Goal: Information Seeking & Learning: Learn about a topic

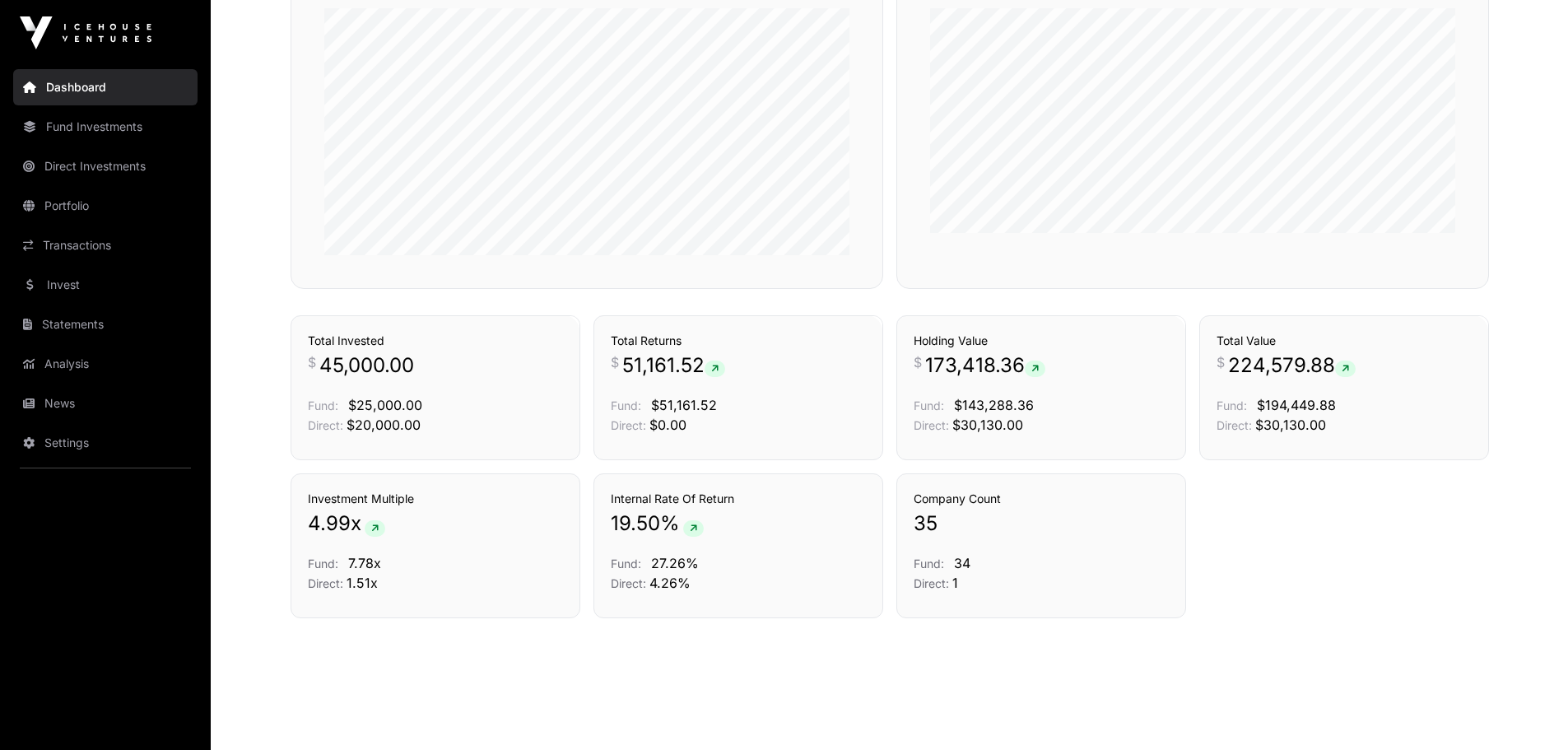
scroll to position [1039, 0]
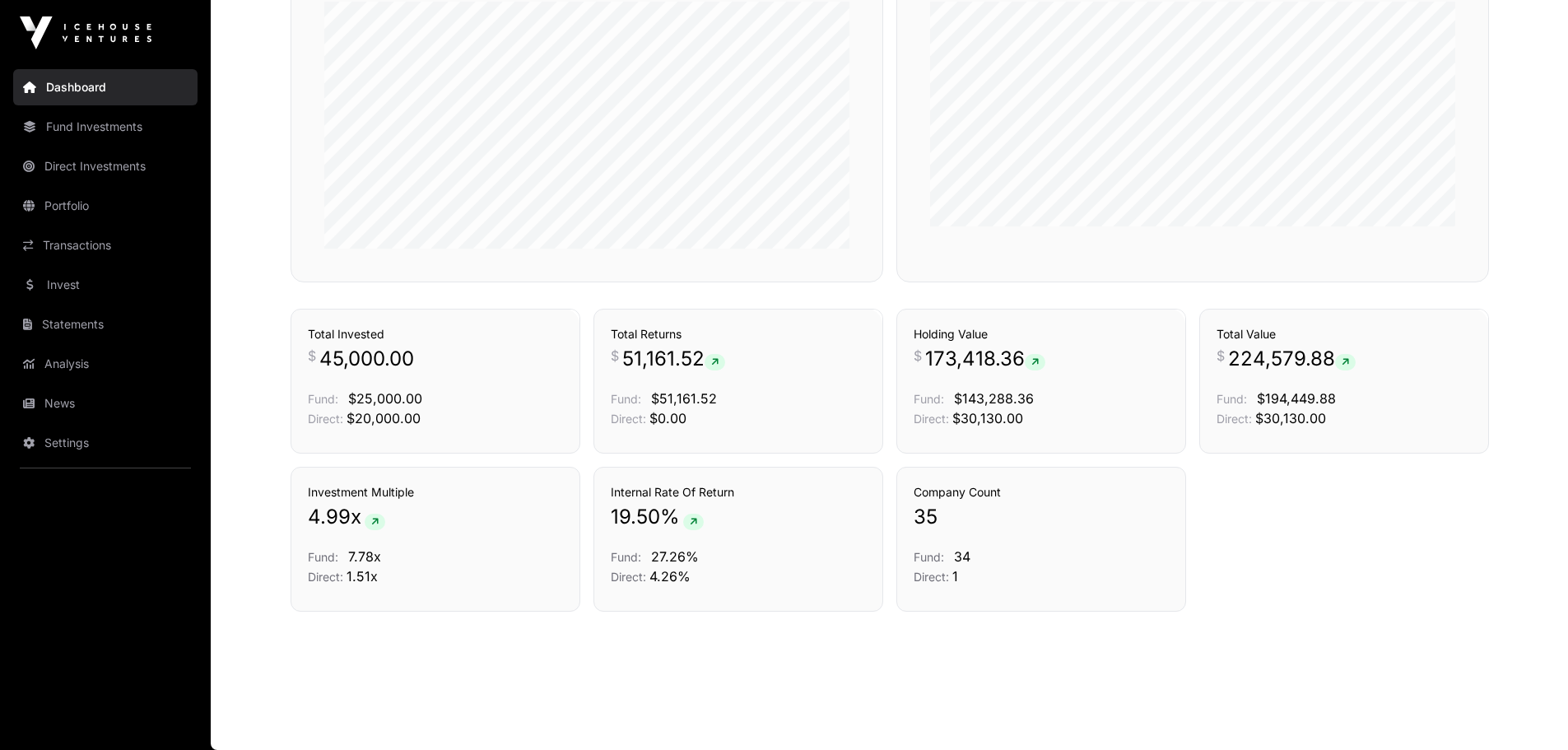
click at [1065, 368] on p "$ 173,418.36" at bounding box center [1040, 359] width 255 height 26
click at [1037, 365] on icon at bounding box center [1035, 362] width 8 height 9
click at [947, 347] on span "173,418.36" at bounding box center [985, 359] width 120 height 26
click at [99, 124] on link "Fund Investments" at bounding box center [105, 126] width 184 height 36
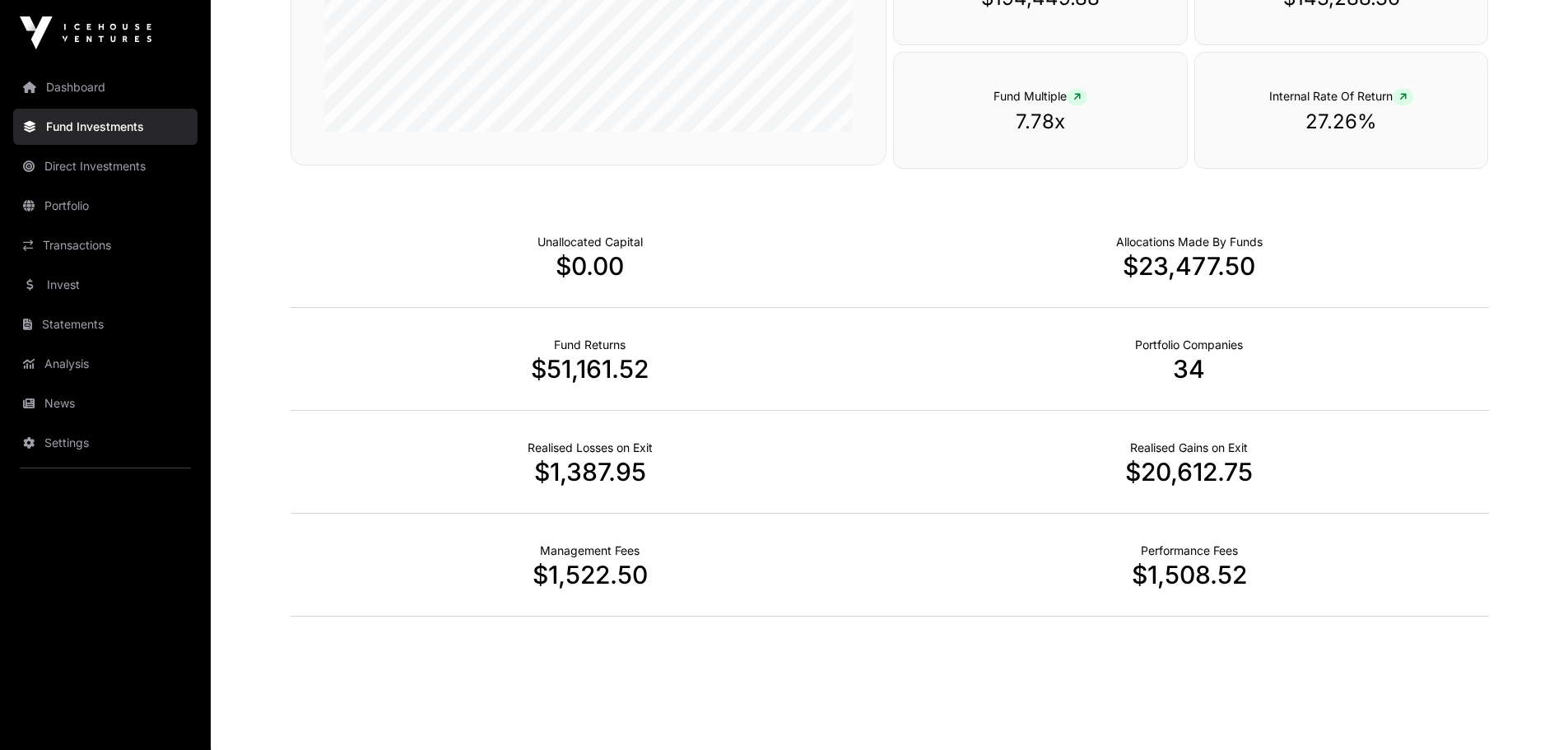
scroll to position [965, 0]
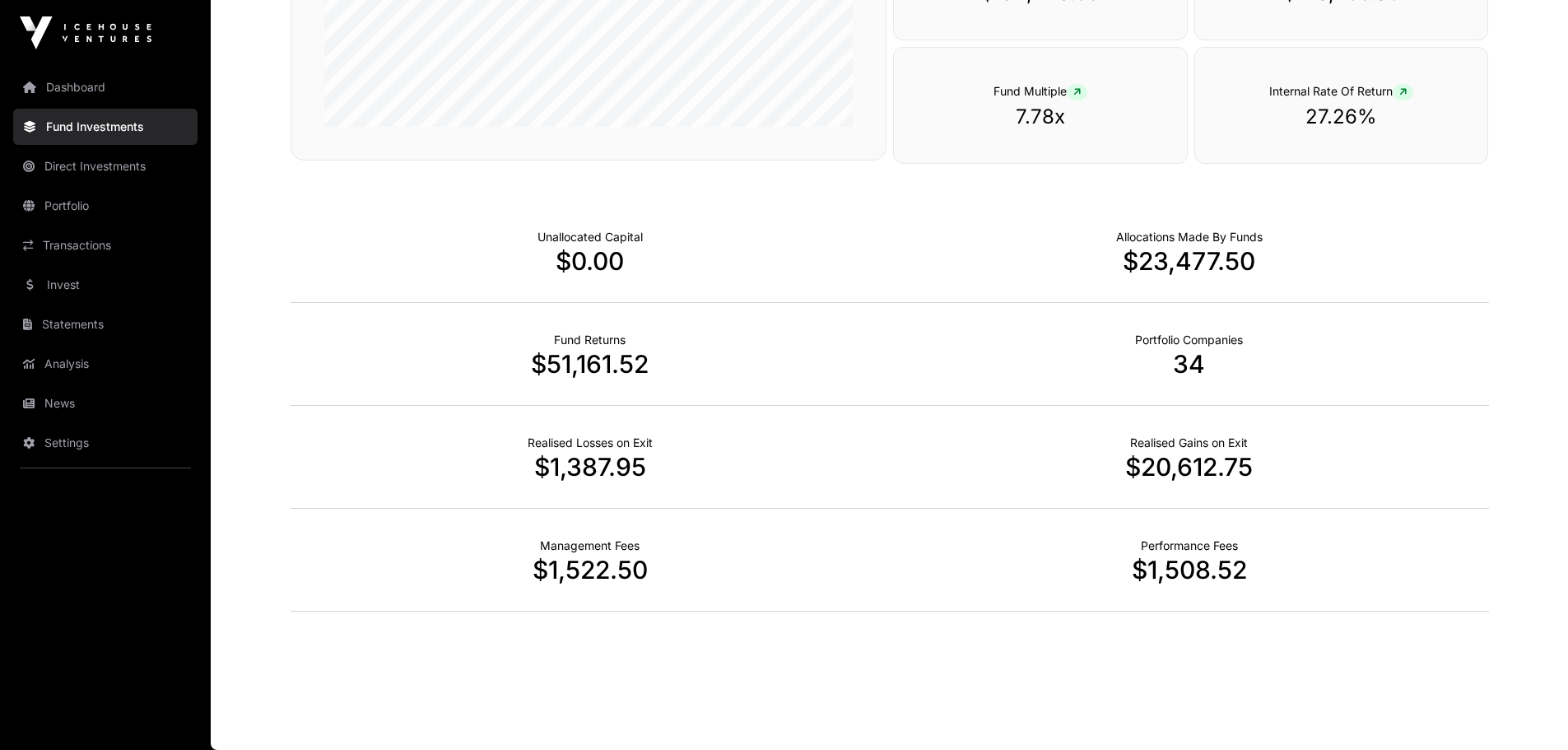
click at [86, 92] on link "Dashboard" at bounding box center [105, 87] width 184 height 36
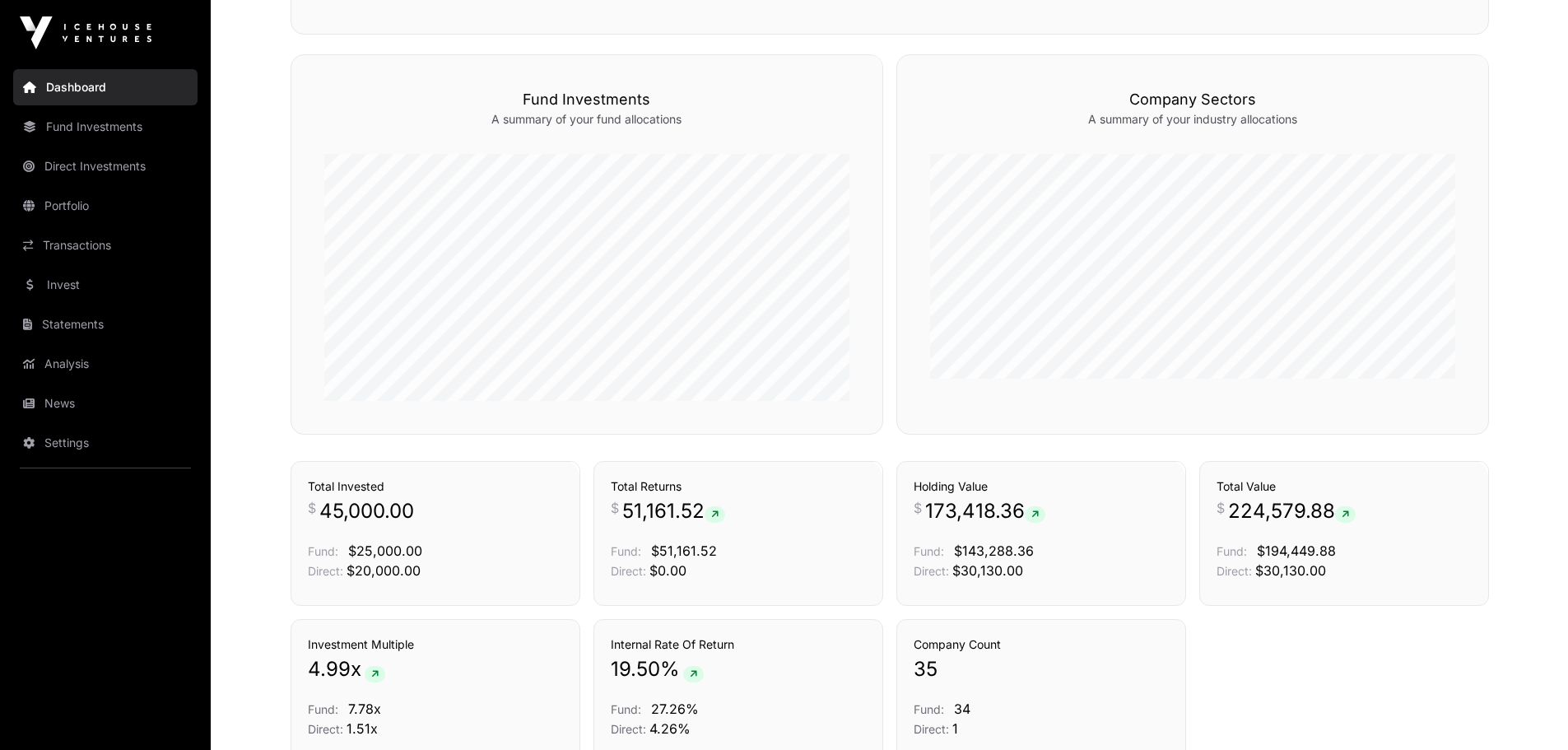
scroll to position [988, 0]
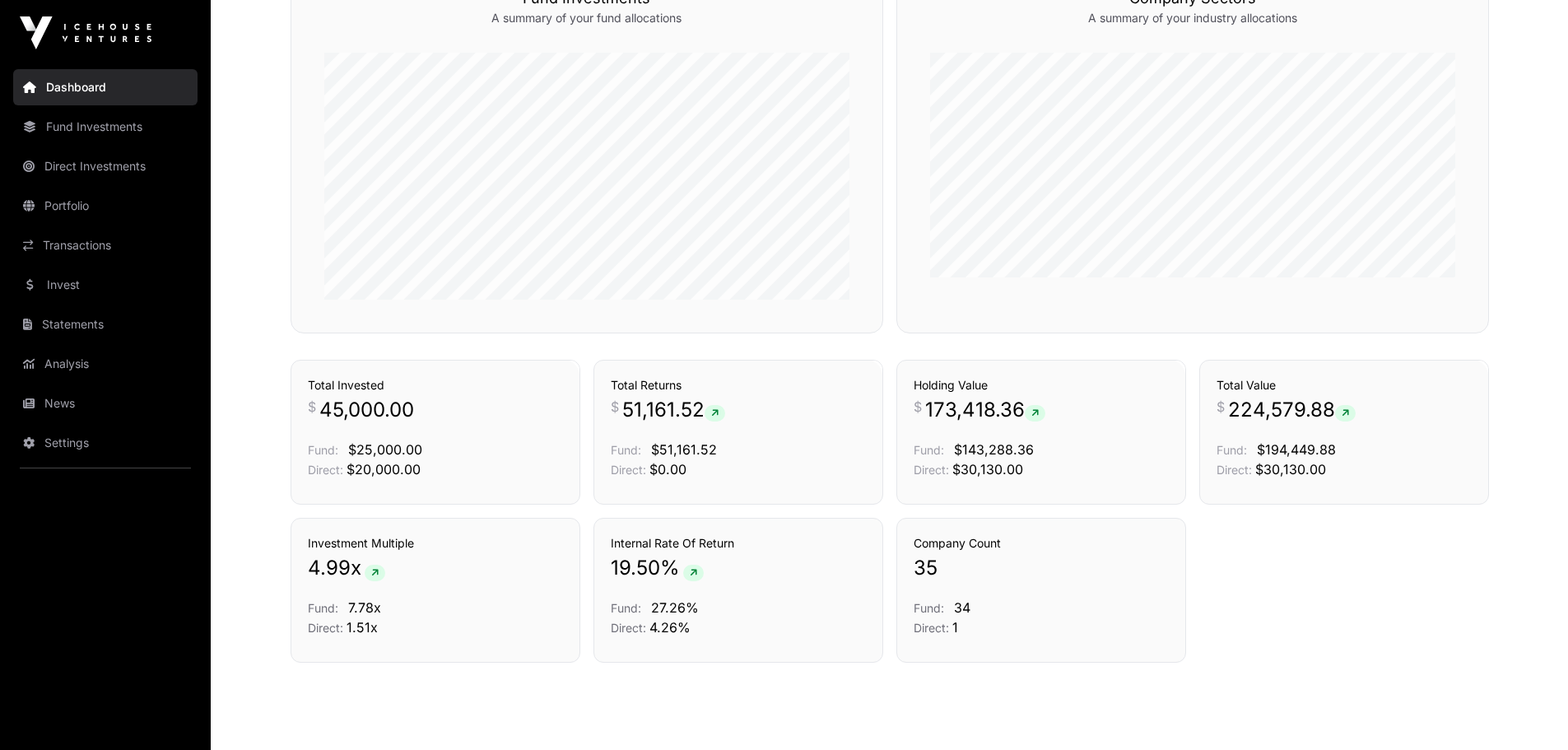
click at [62, 132] on link "Fund Investments" at bounding box center [105, 126] width 184 height 36
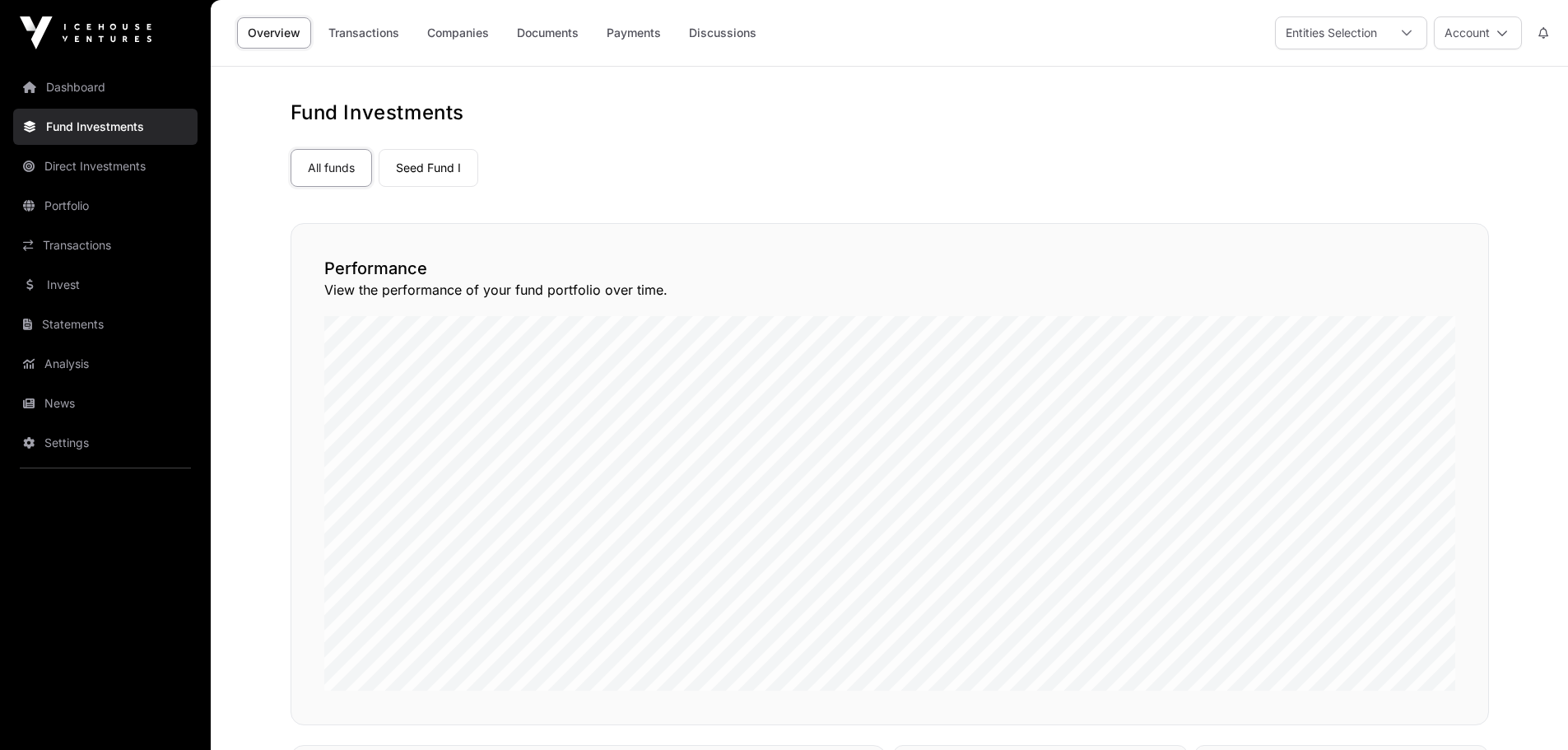
click at [420, 168] on link "Seed Fund I" at bounding box center [428, 168] width 100 height 38
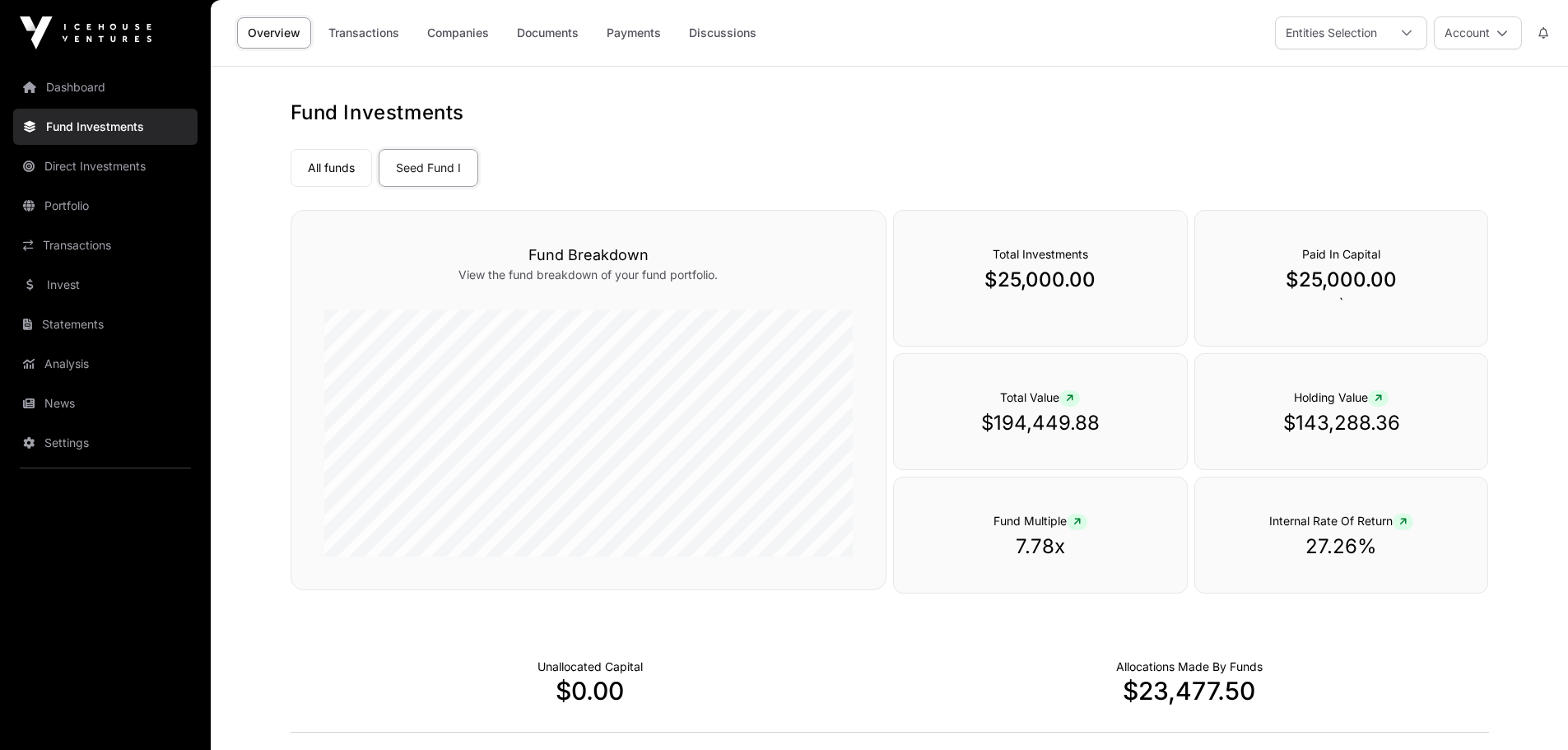
click at [469, 35] on link "Companies" at bounding box center [458, 32] width 83 height 31
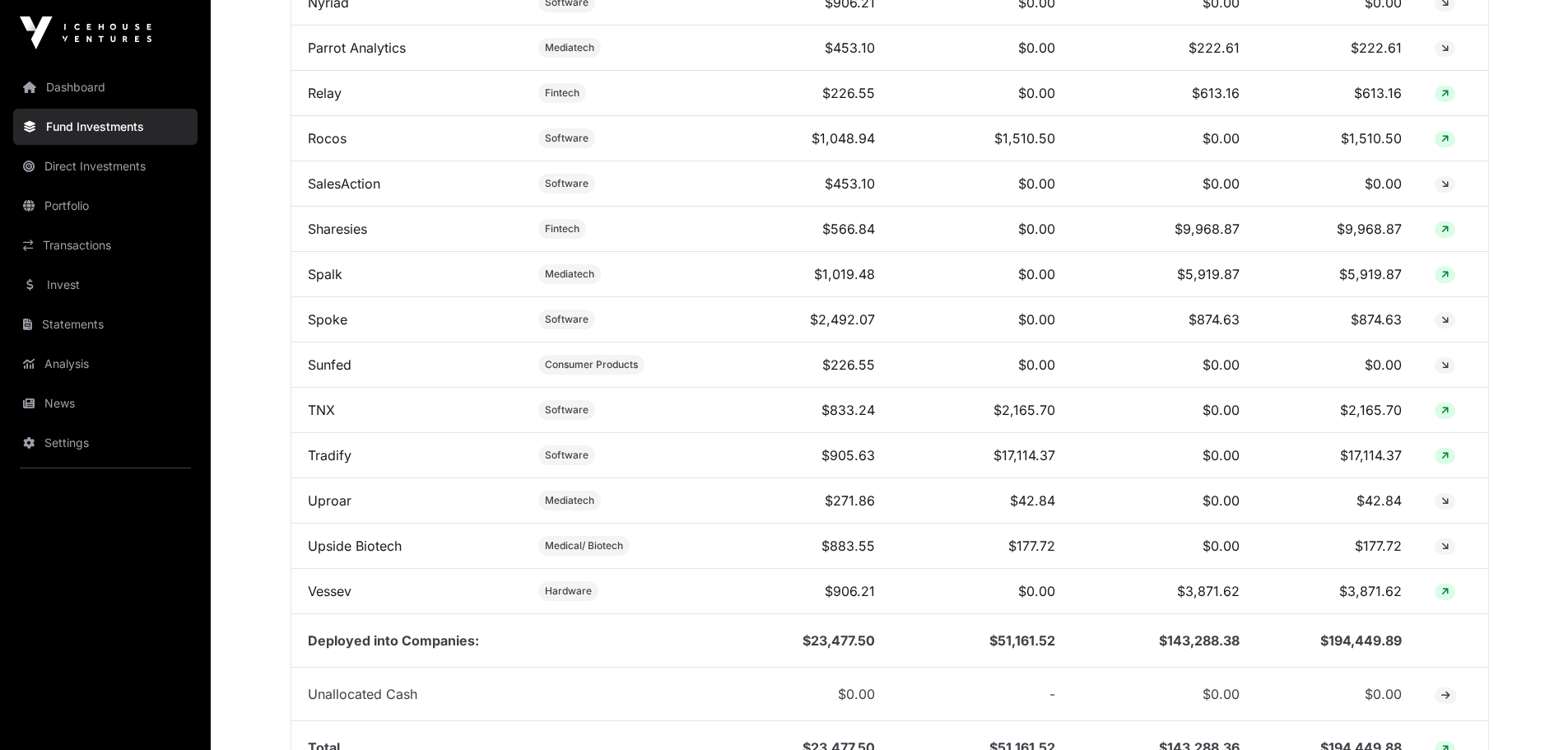
scroll to position [1317, 0]
